Goal: Task Accomplishment & Management: Manage account settings

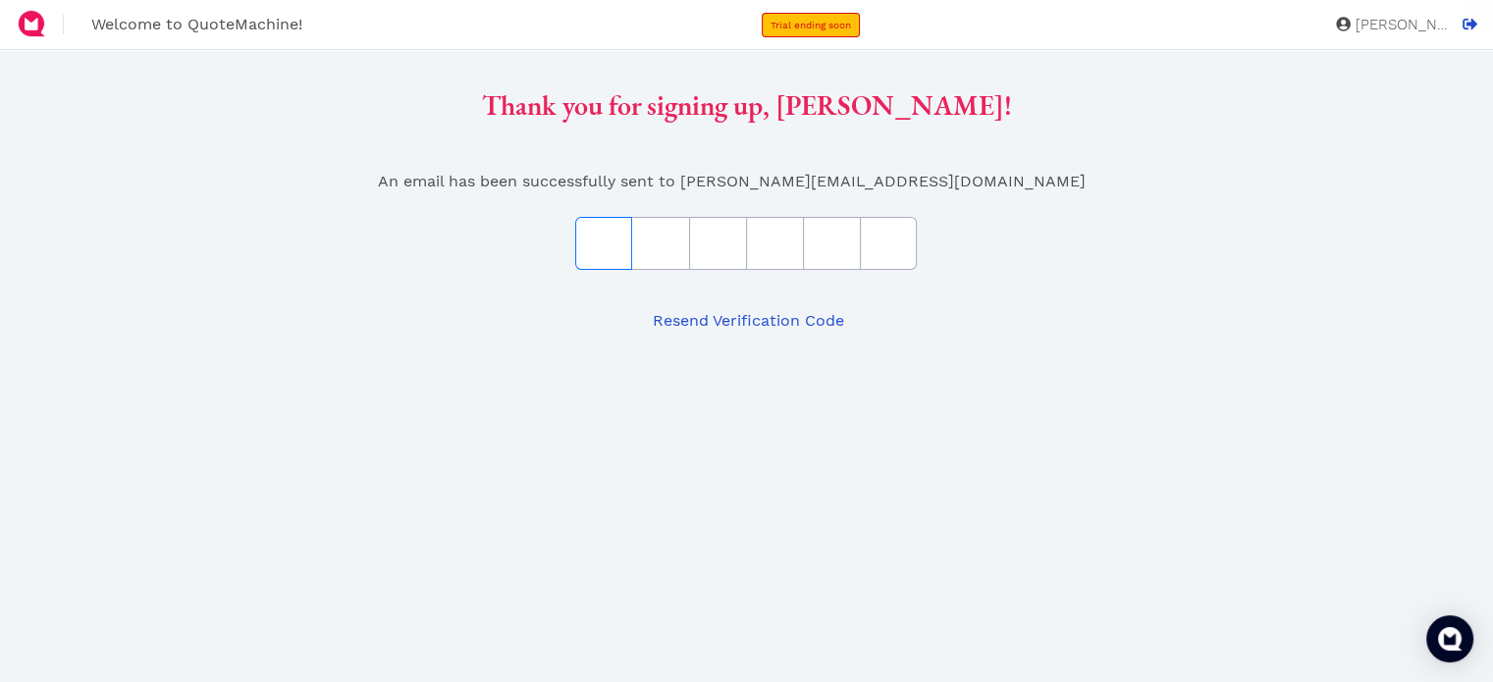
paste input "D84F2B"
type input "D"
type input "8"
type input "4"
type input "F"
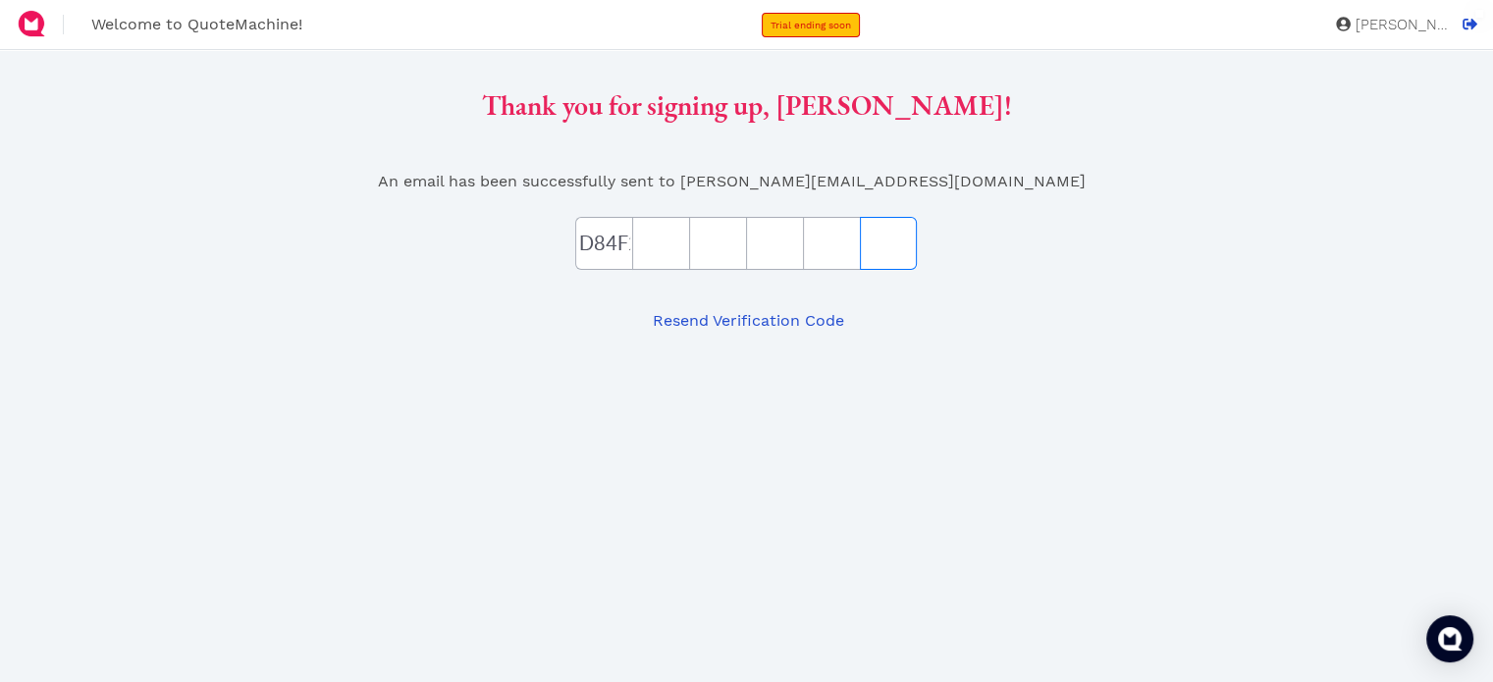
type input "2"
type input "B"
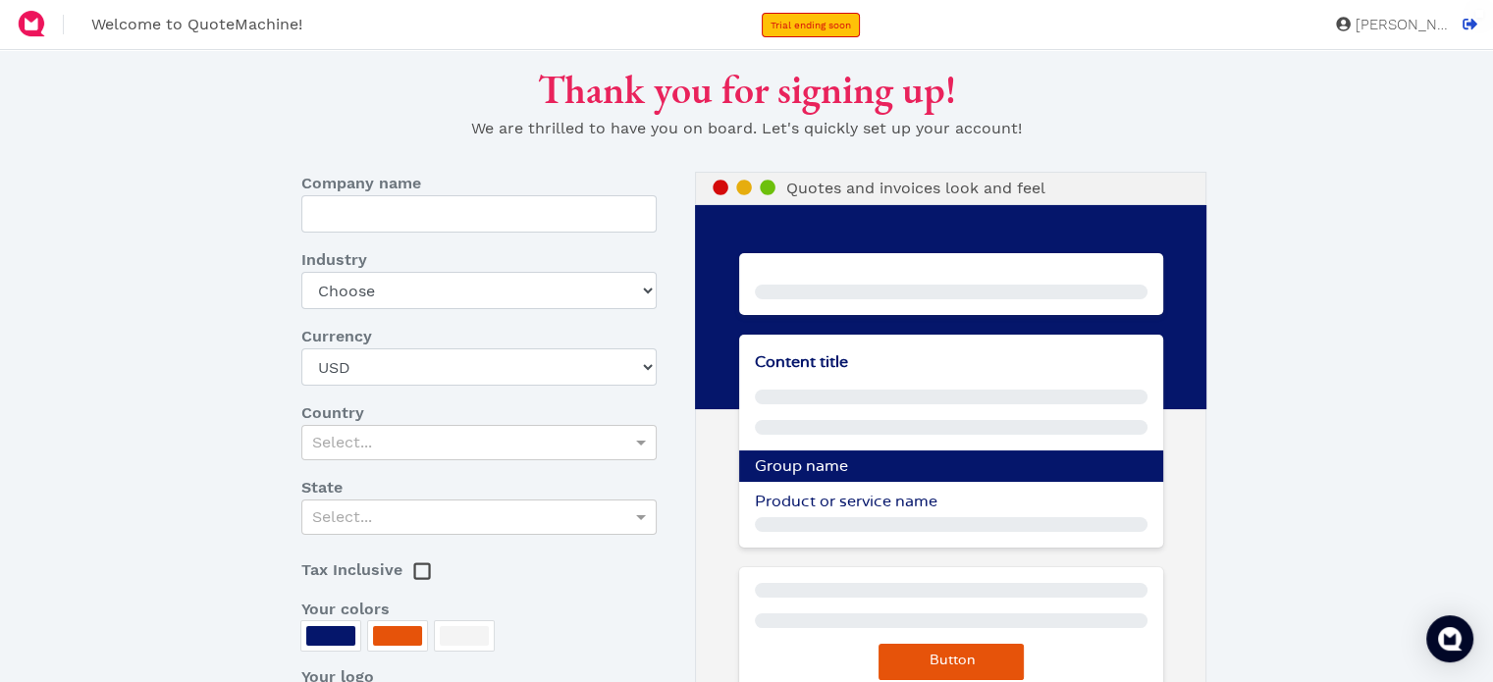
type input "Hard Core Supply"
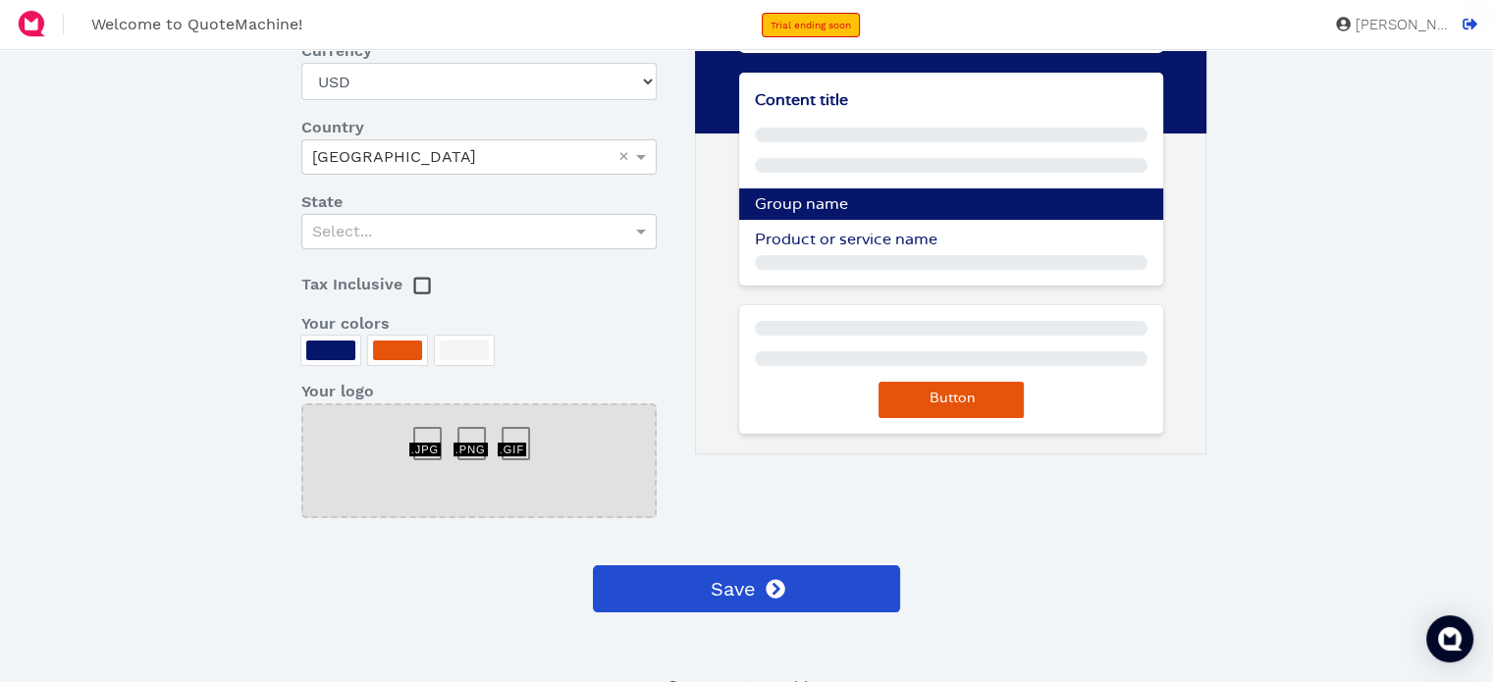
scroll to position [294, 0]
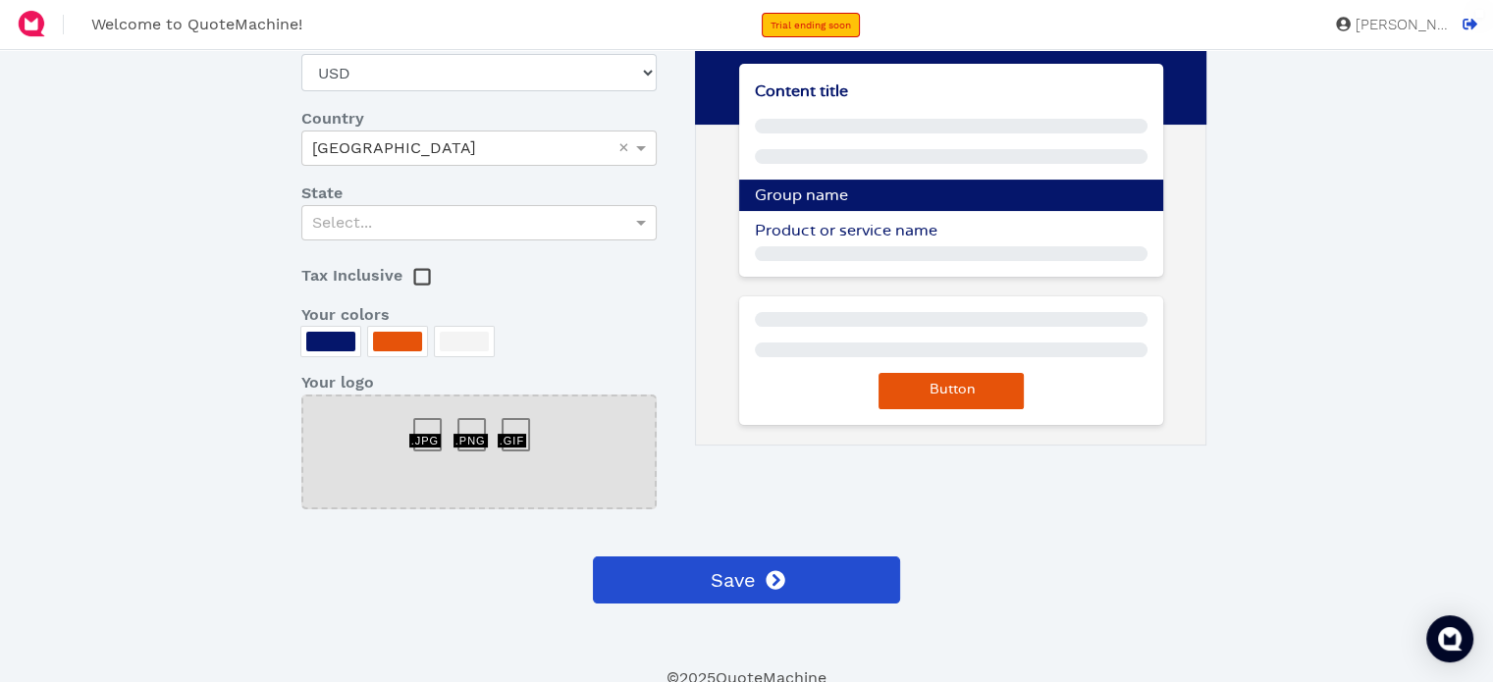
click at [473, 454] on div at bounding box center [478, 452] width 355 height 115
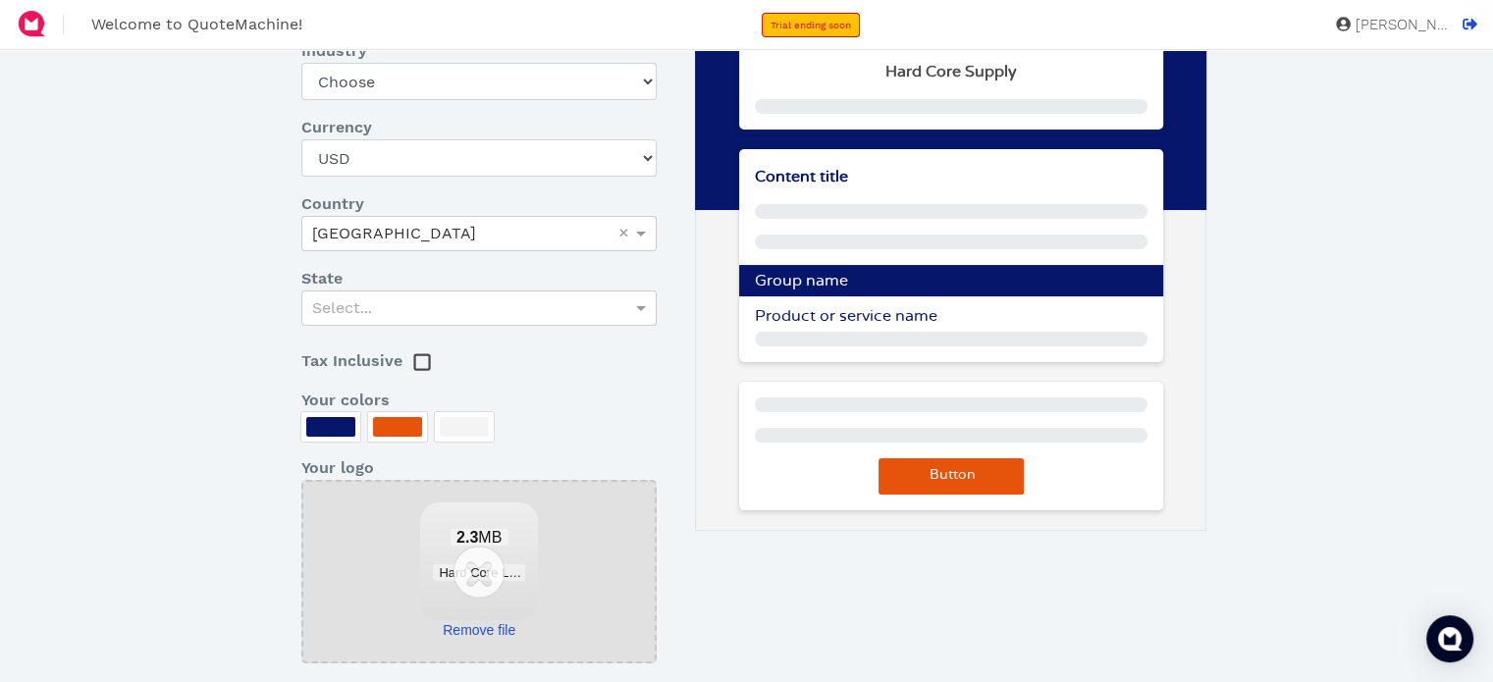
scroll to position [173, 0]
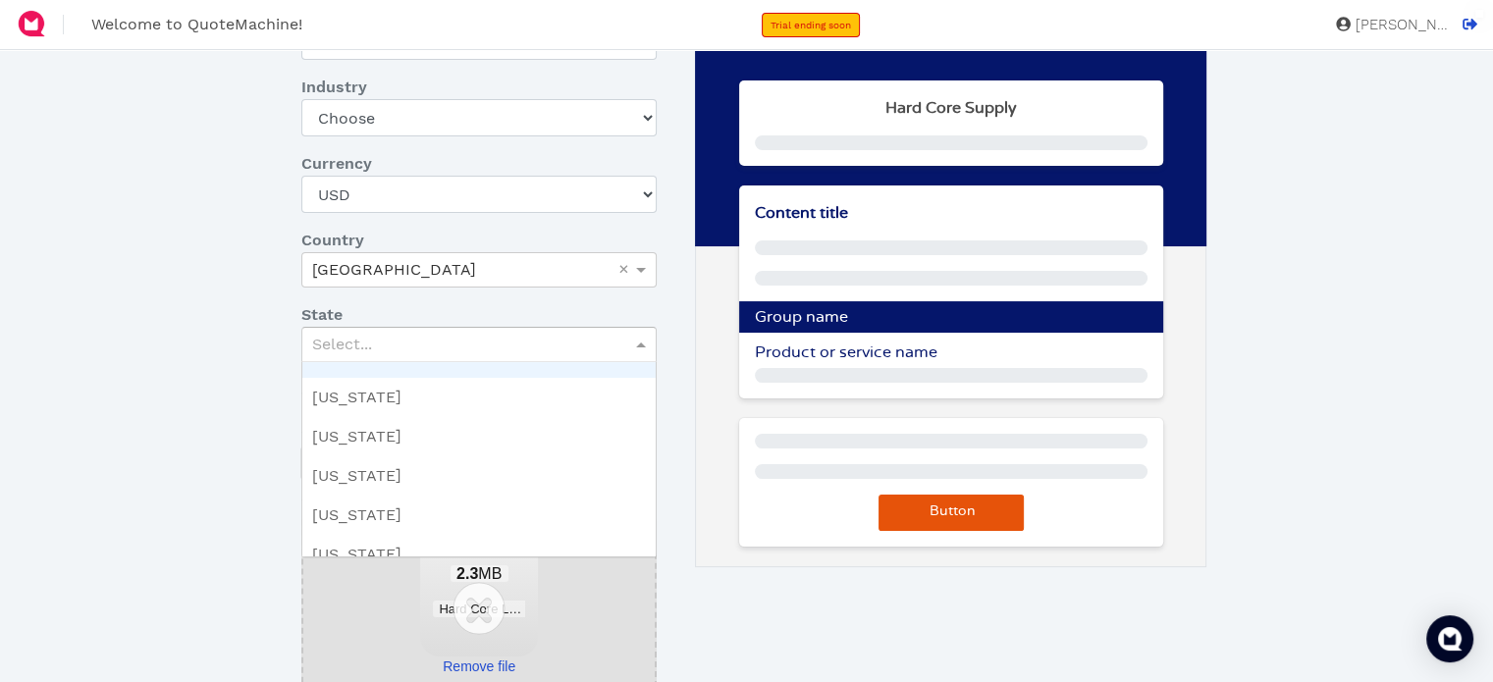
click at [639, 345] on span at bounding box center [641, 345] width 10 height 5
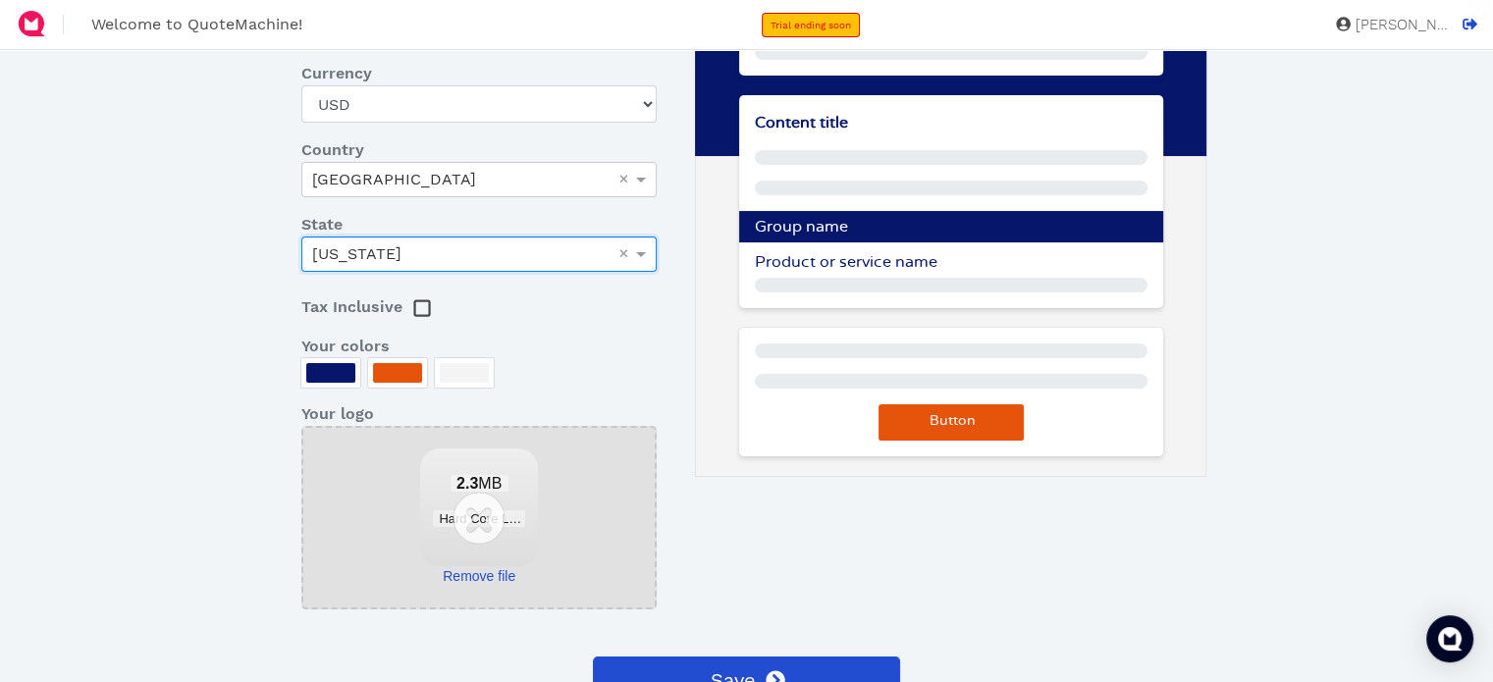
scroll to position [369, 0]
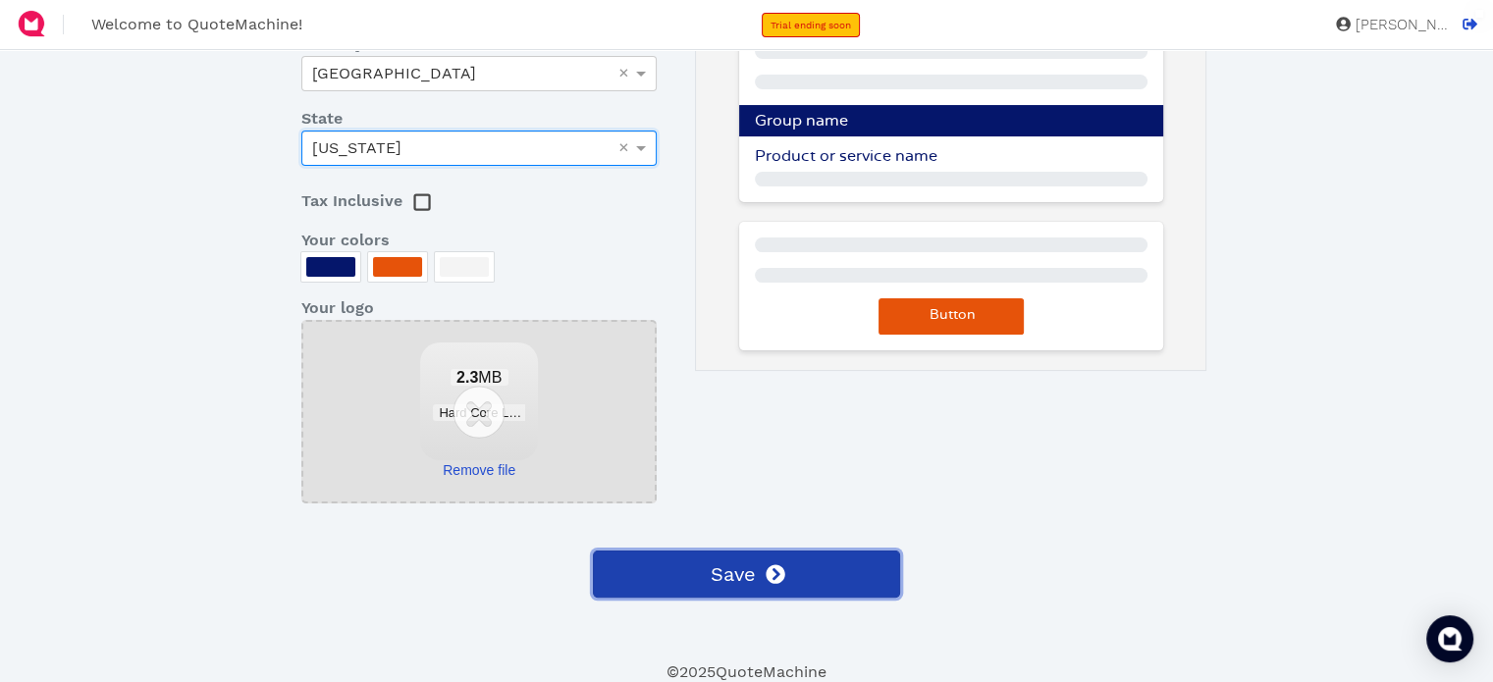
click at [748, 572] on span "Save" at bounding box center [731, 573] width 48 height 29
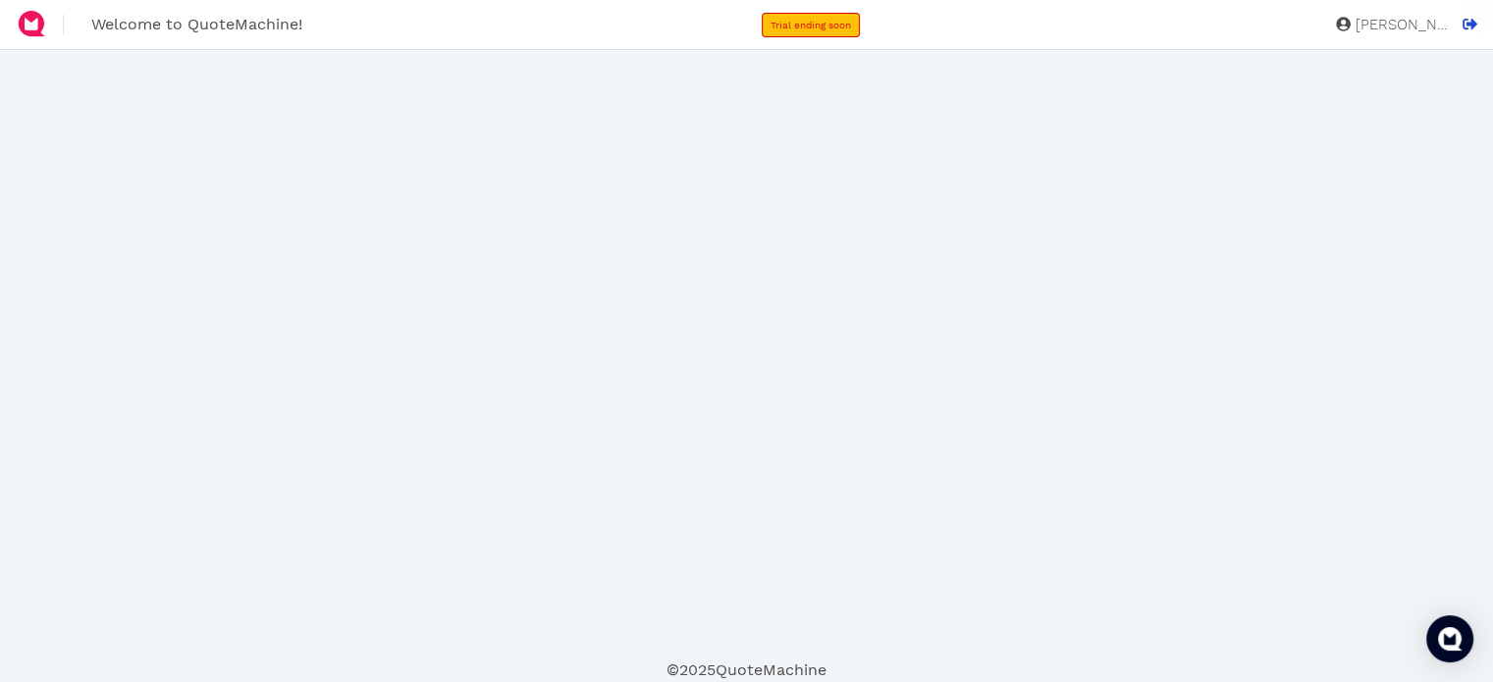
scroll to position [94, 0]
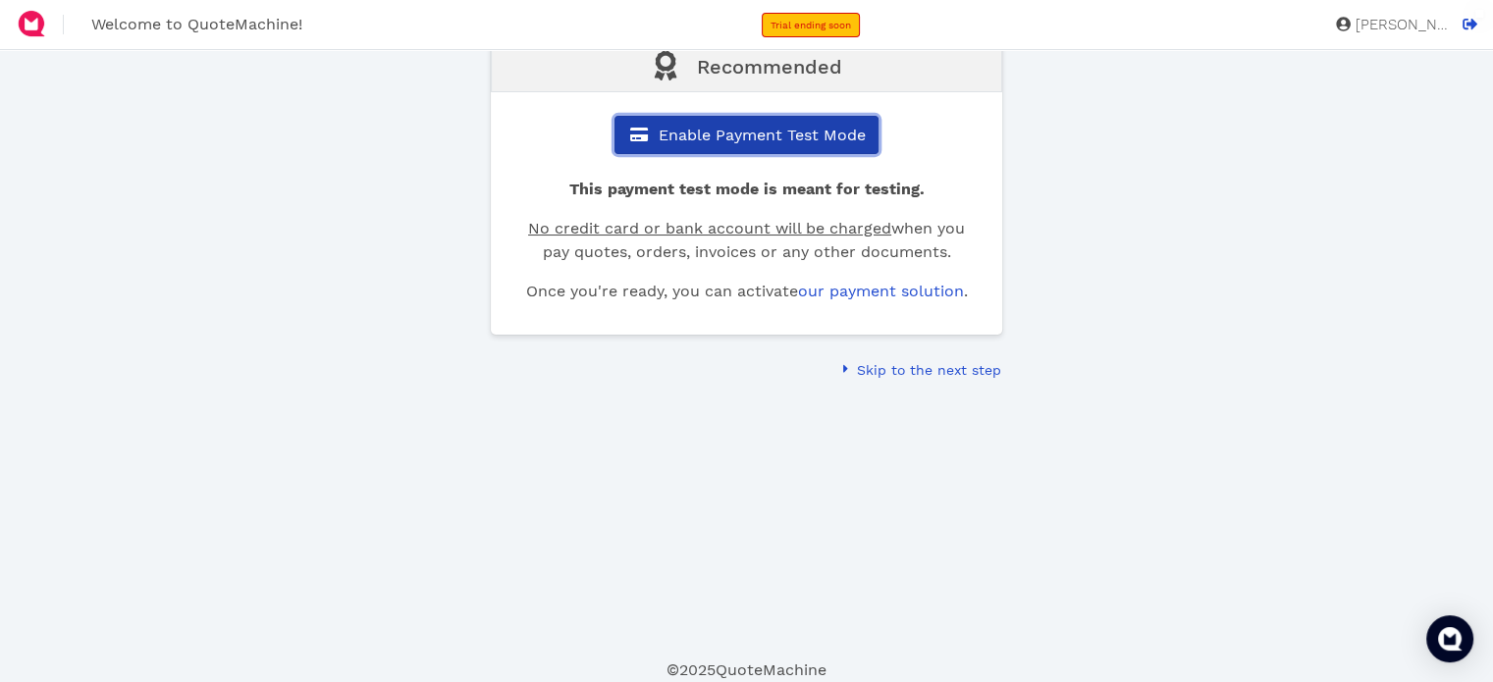
click at [734, 143] on span "Enable Payment Test Mode" at bounding box center [761, 135] width 210 height 19
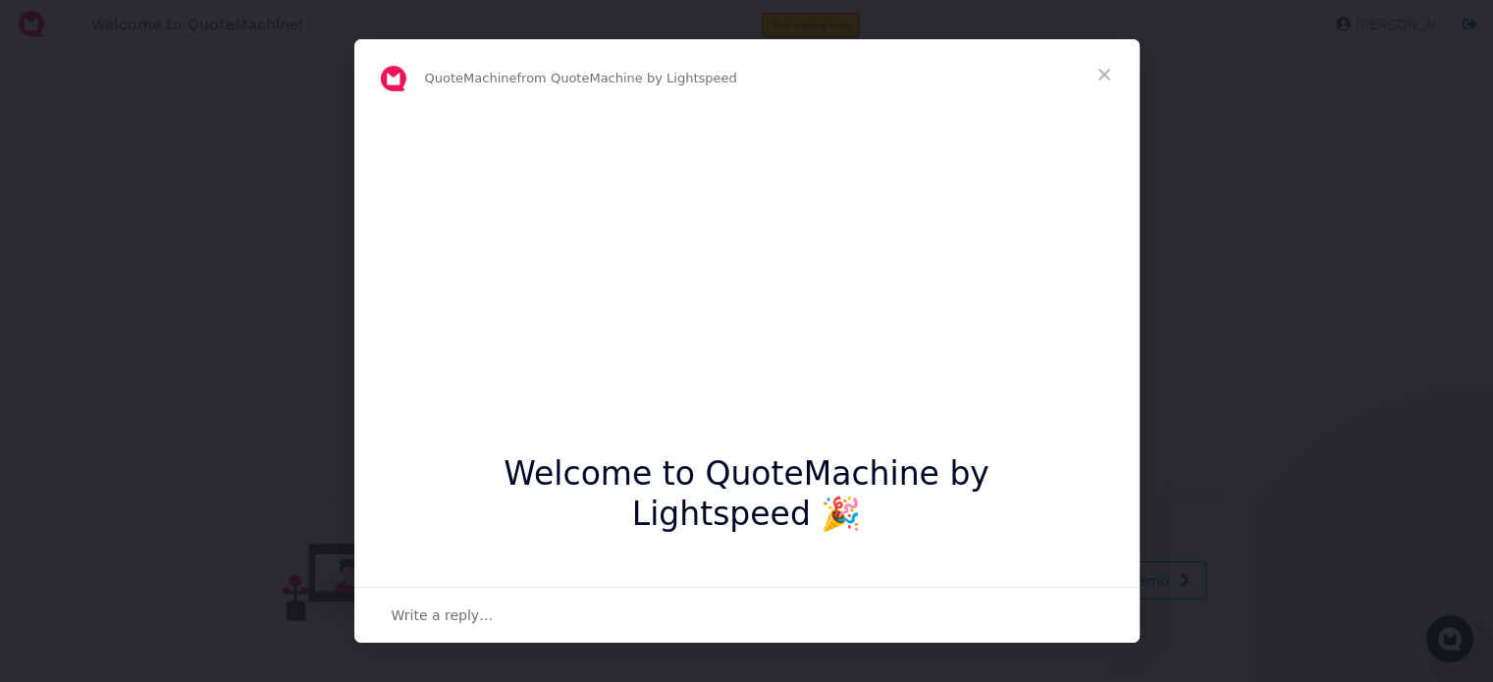
click at [1103, 74] on span "Close" at bounding box center [1104, 74] width 71 height 71
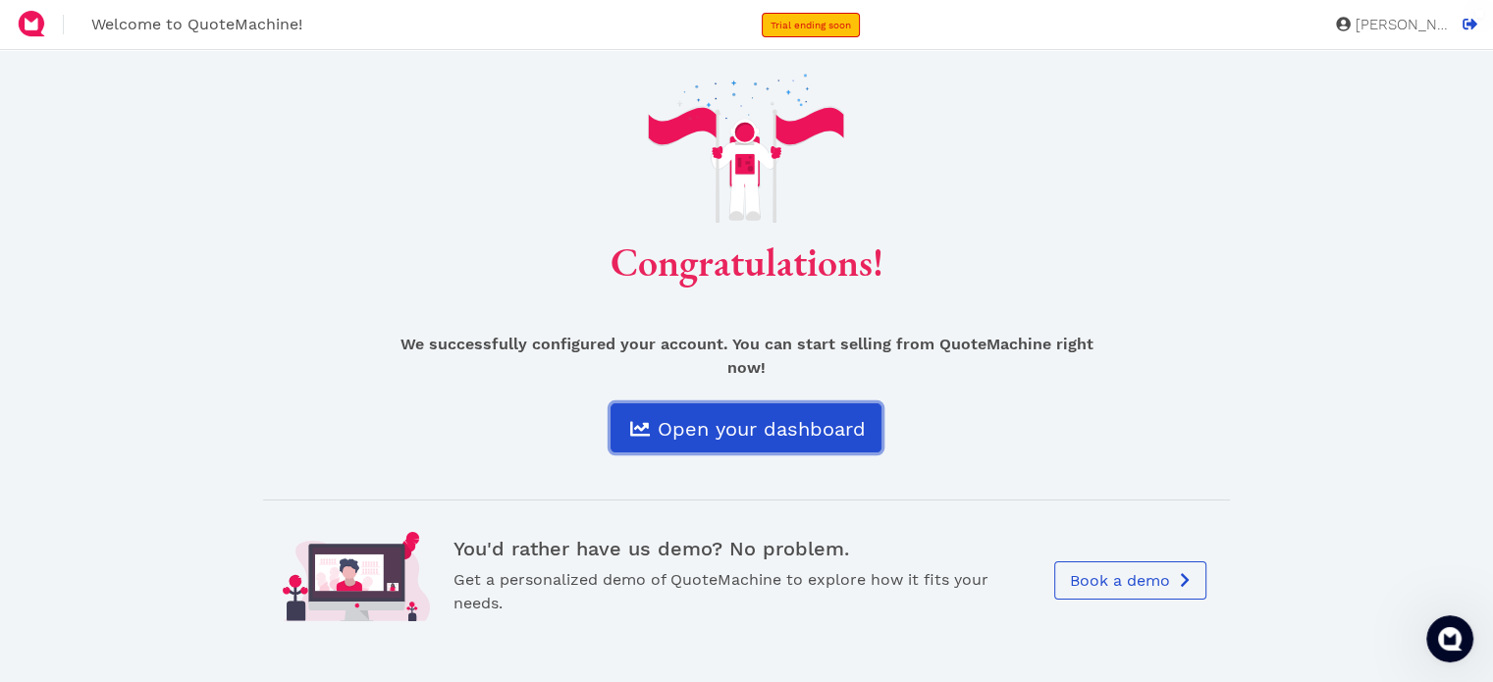
click at [742, 417] on span "Open your dashboard" at bounding box center [759, 429] width 211 height 24
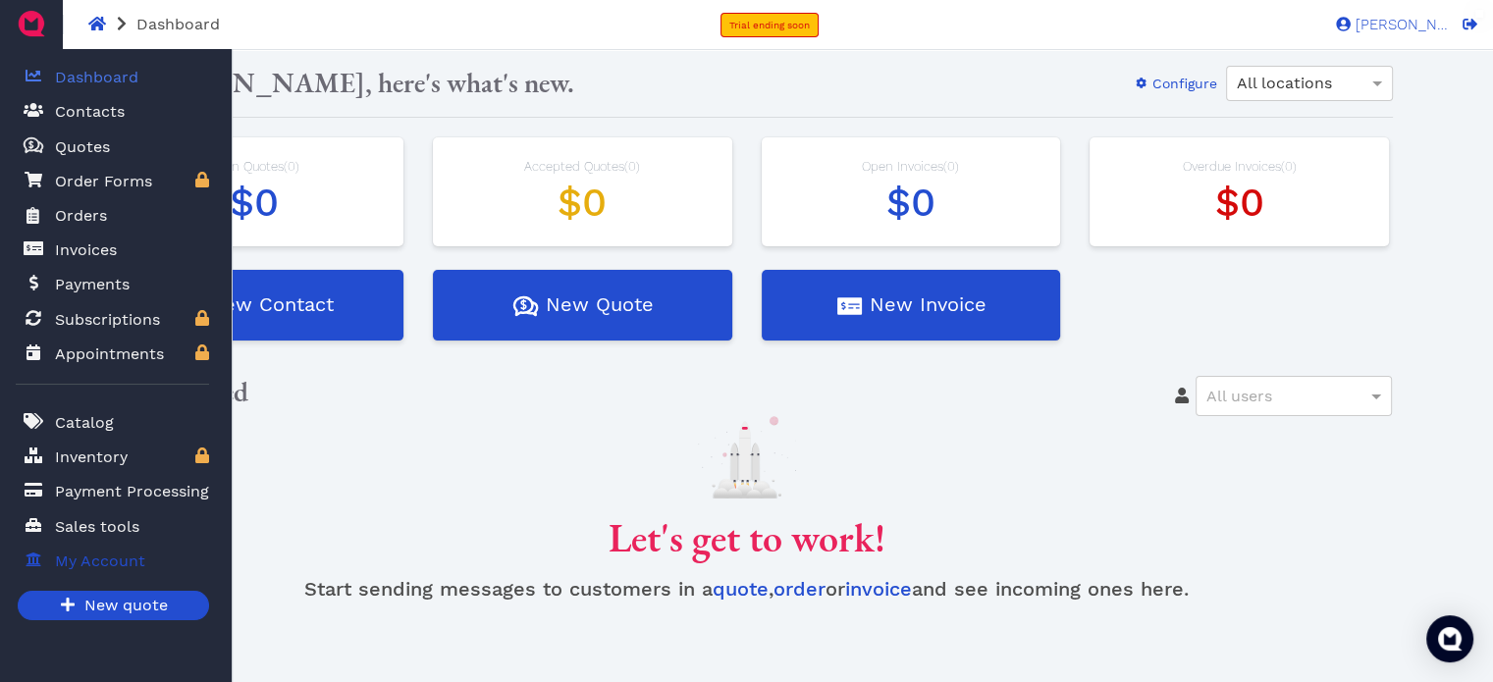
click at [102, 566] on span "My Account" at bounding box center [100, 562] width 90 height 24
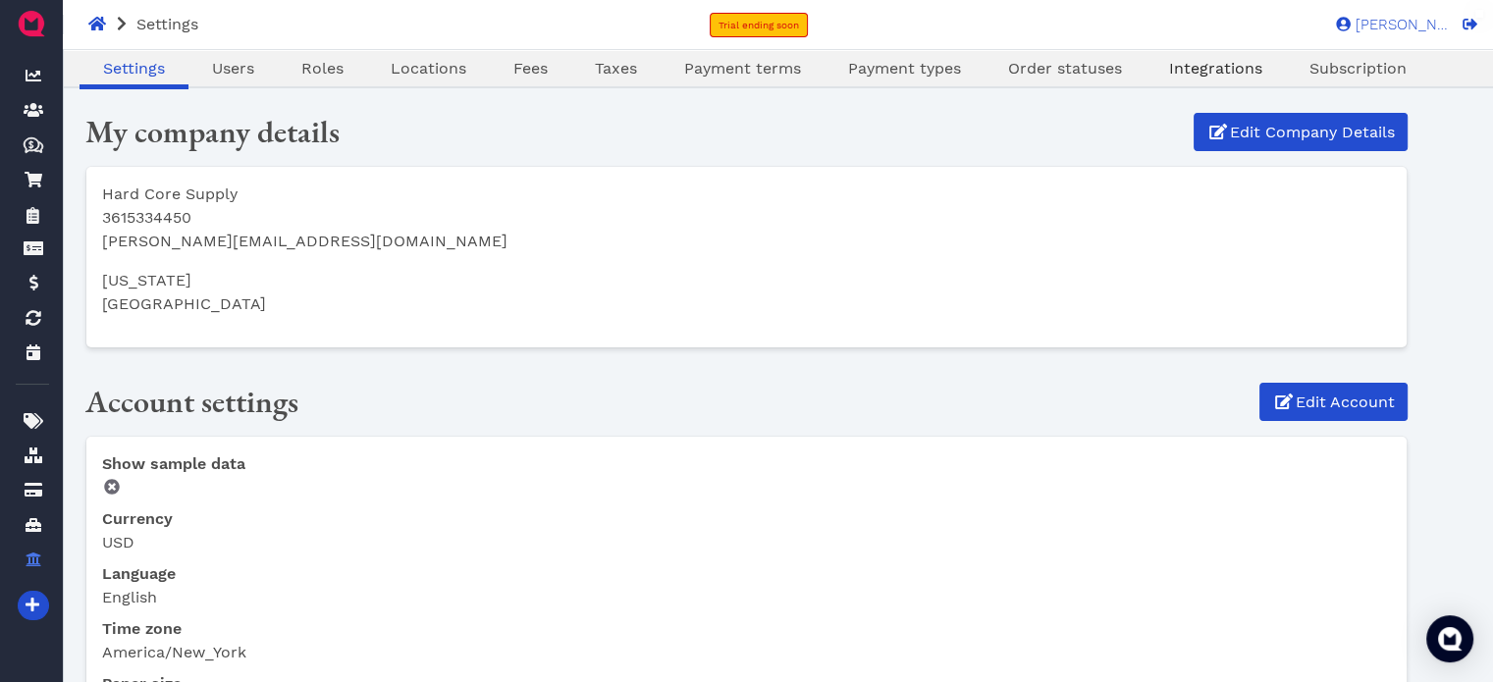
click at [1219, 63] on span "Integrations" at bounding box center [1215, 68] width 93 height 19
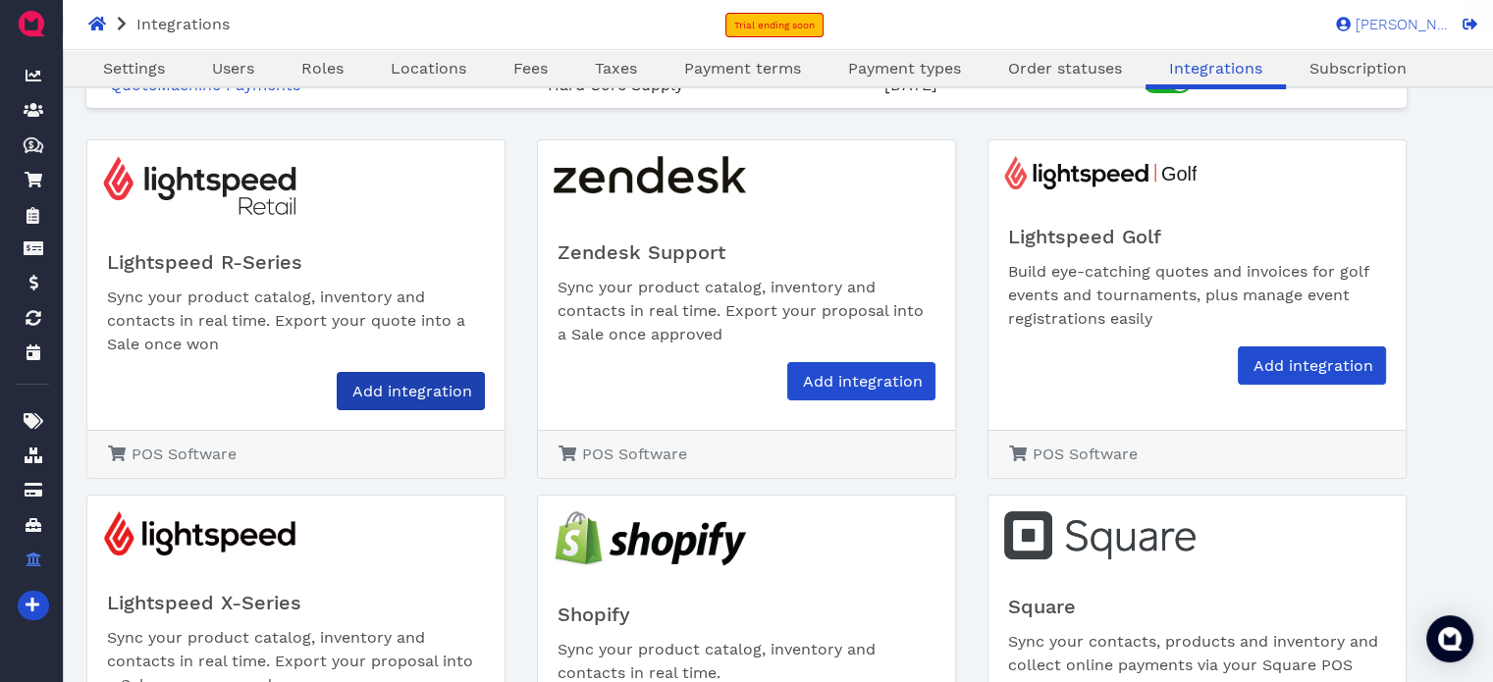
scroll to position [98, 0]
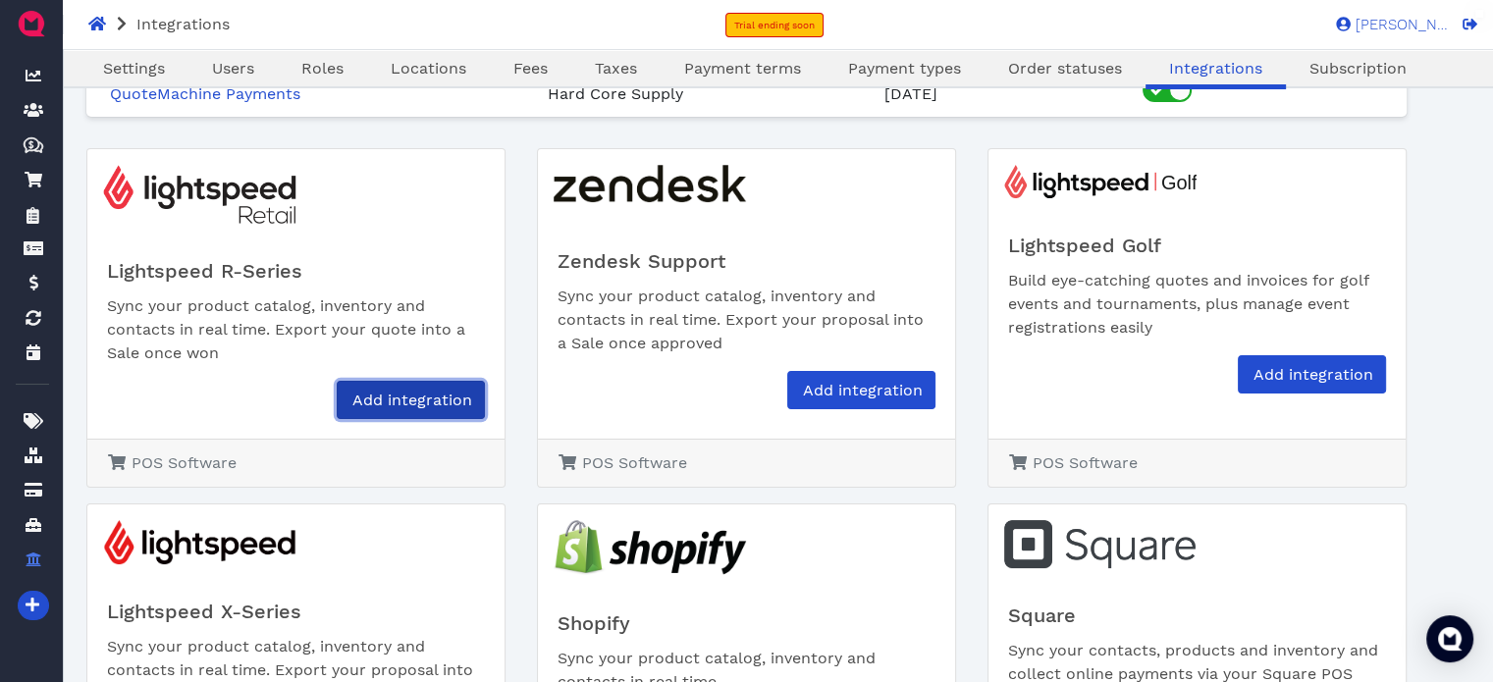
click at [415, 399] on span "Add integration" at bounding box center [410, 400] width 123 height 19
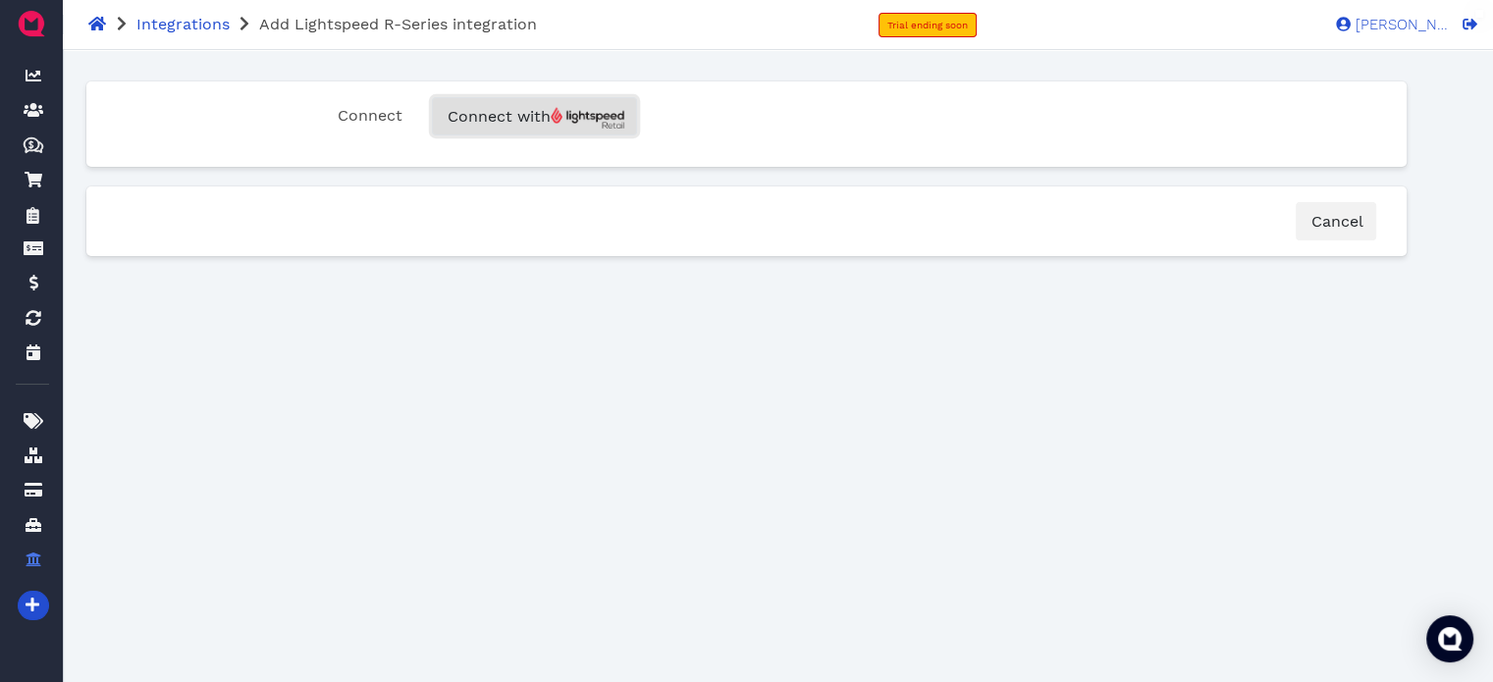
click at [518, 121] on span "Connect with" at bounding box center [535, 116] width 180 height 19
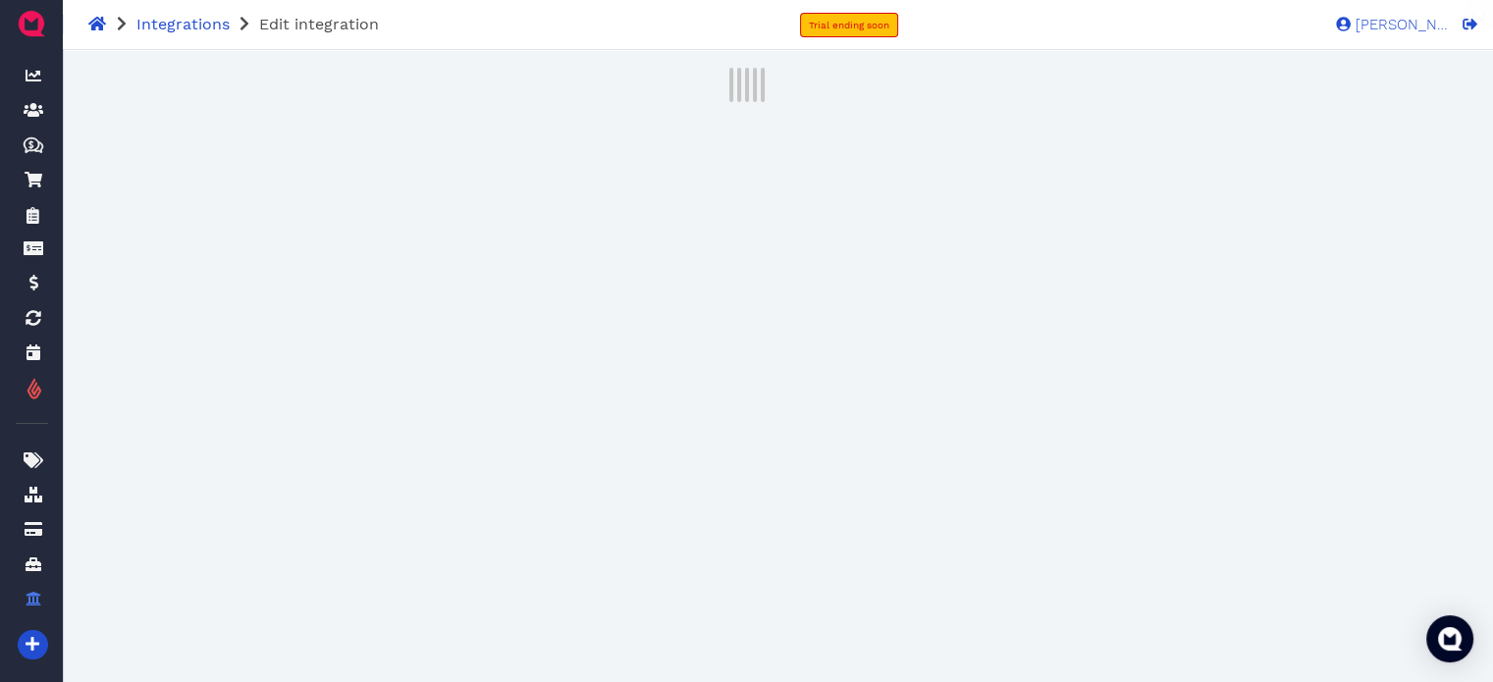
select select "1"
select select "2"
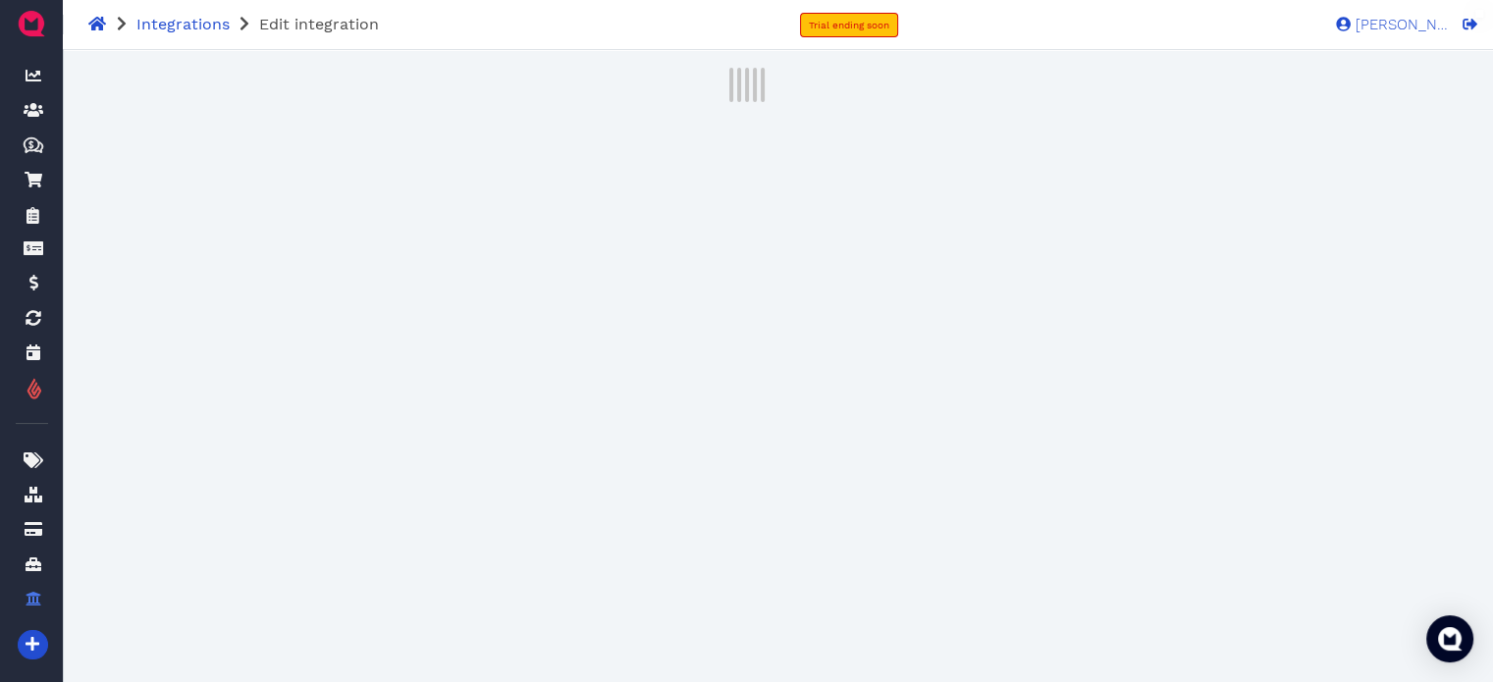
select select "1"
select select "2"
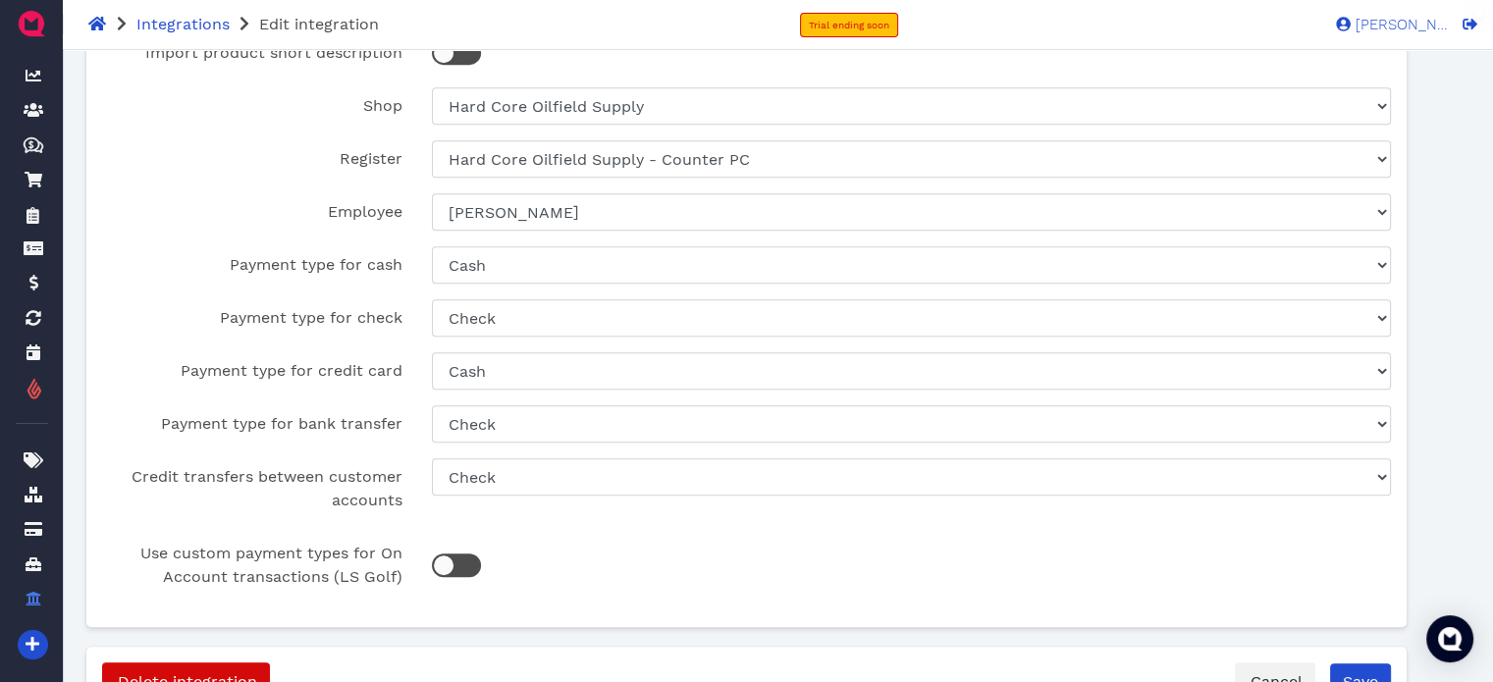
scroll to position [1075, 0]
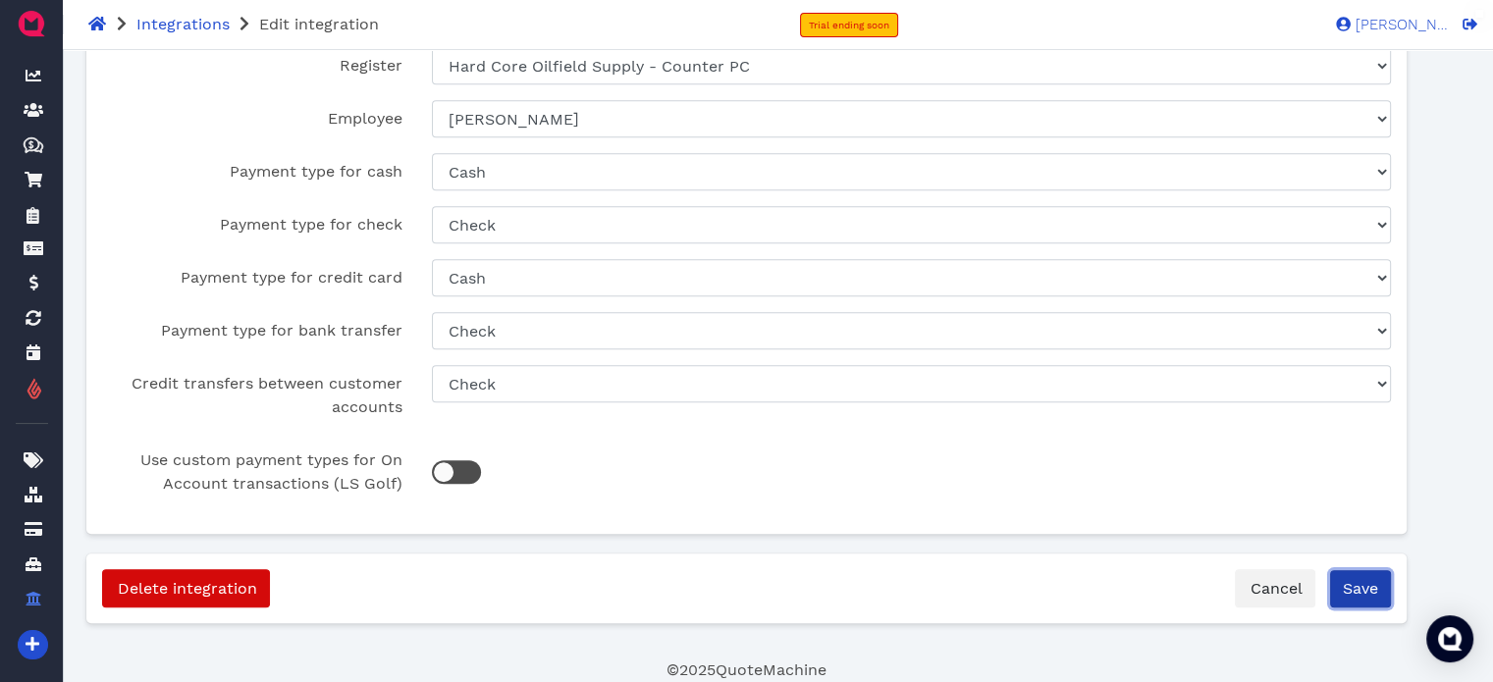
click at [1366, 588] on button "Save" at bounding box center [1360, 588] width 61 height 37
